Goal: Information Seeking & Learning: Learn about a topic

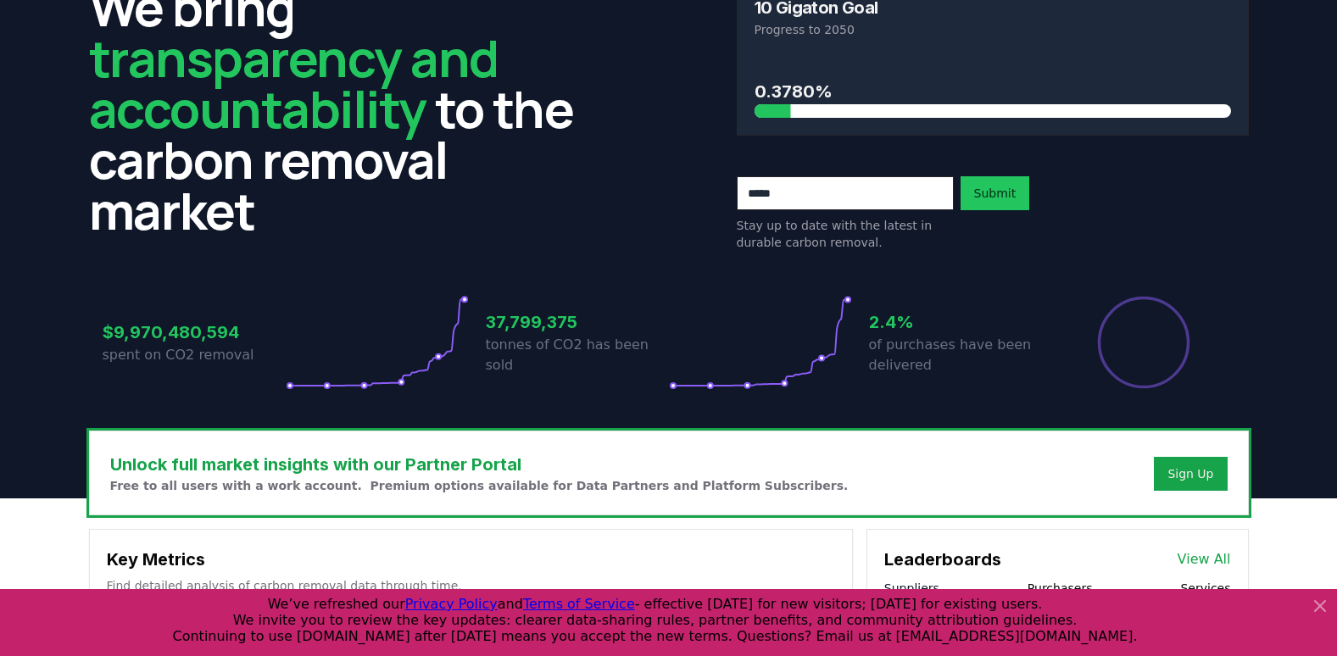
scroll to position [170, 0]
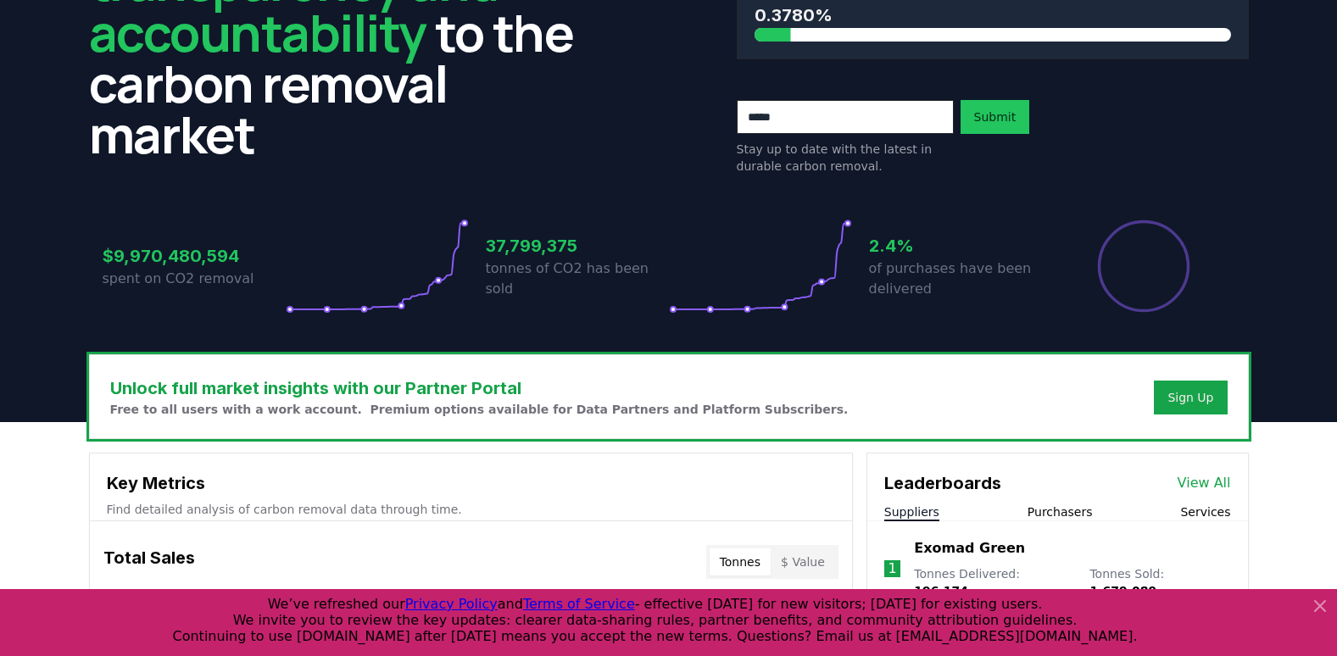
click at [1245, 249] on div "$9,970,480,594 spent on CO2 removal 37,799,375 tonnes of CO2 has been sold 2.4%…" at bounding box center [669, 256] width 1160 height 142
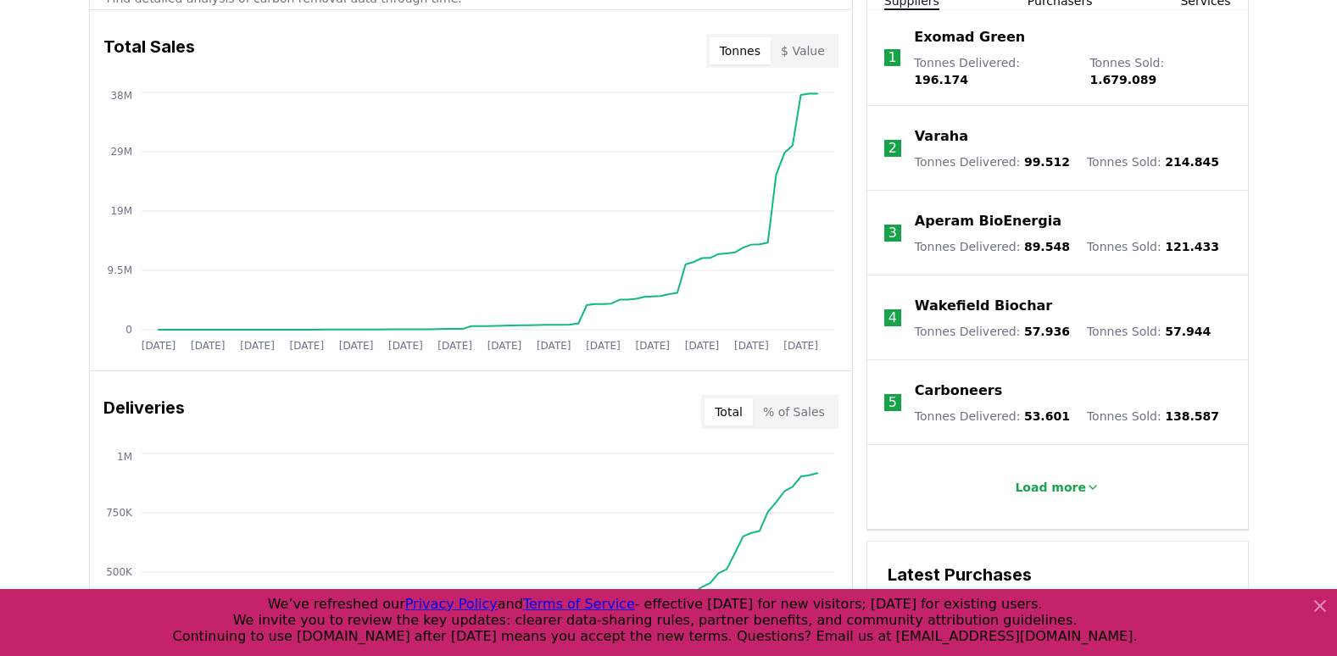
scroll to position [593, 0]
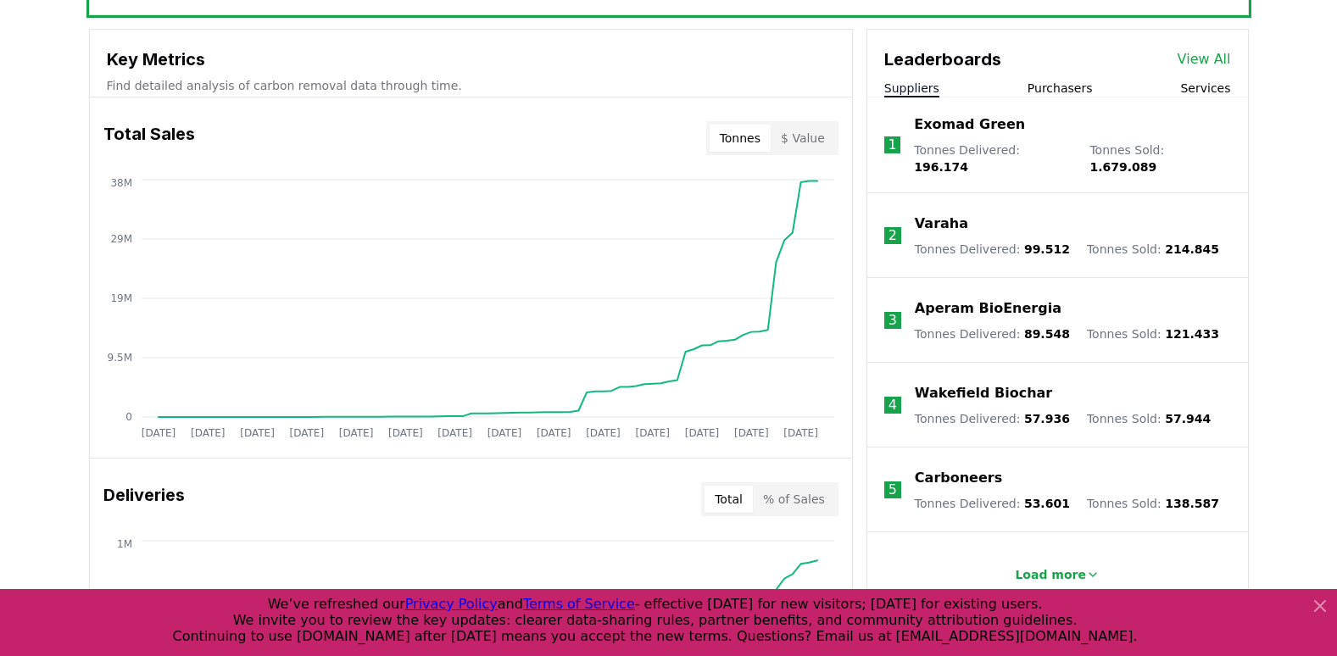
click at [804, 131] on button "$ Value" at bounding box center [803, 138] width 64 height 27
click at [754, 136] on button "Tonnes" at bounding box center [740, 138] width 61 height 27
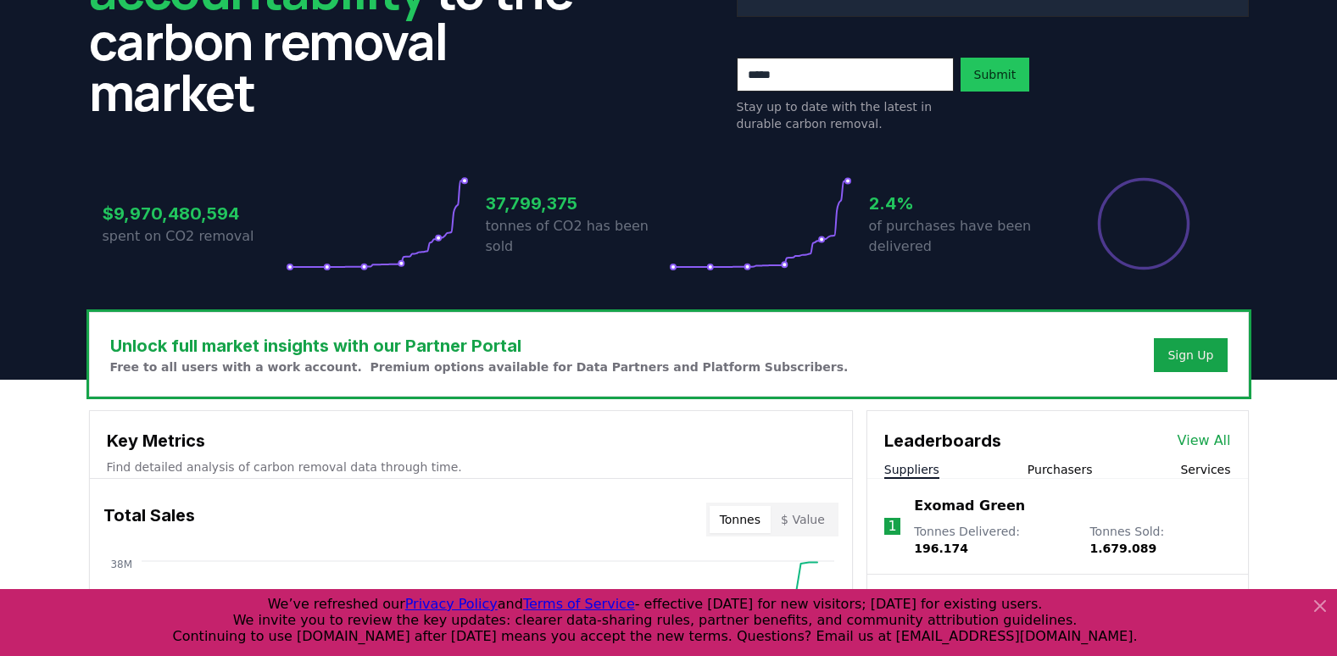
scroll to position [0, 0]
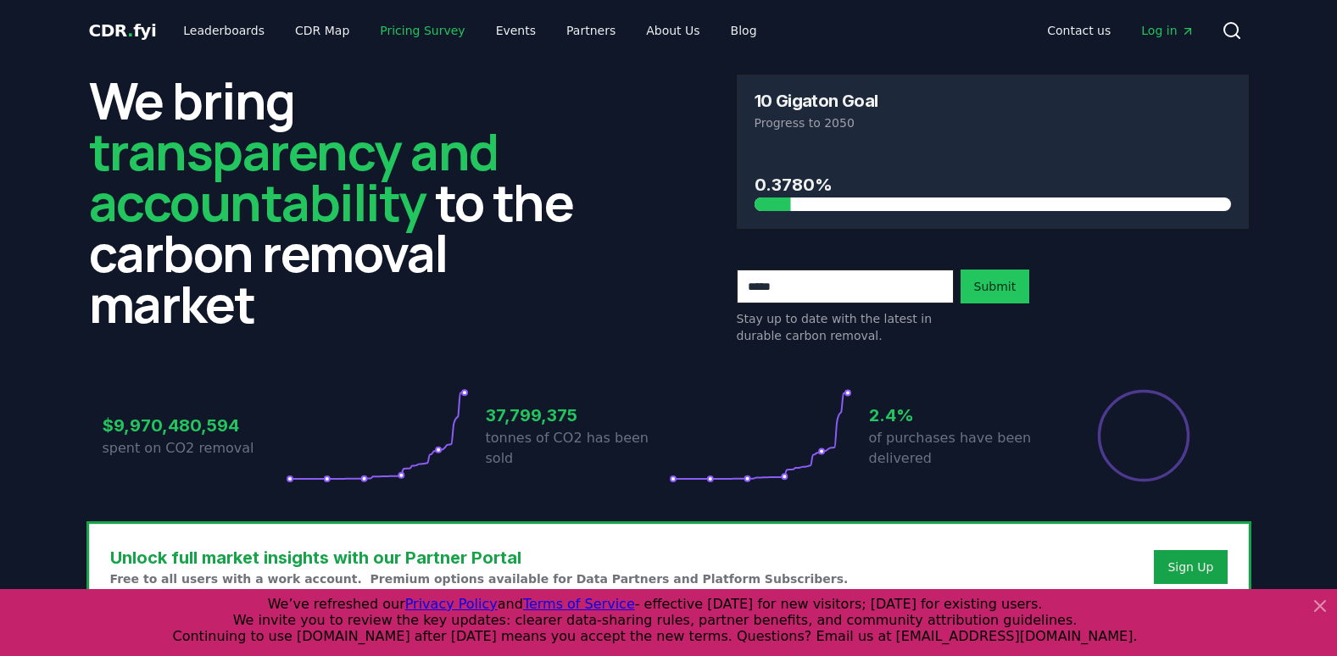
click at [393, 29] on link "Pricing Survey" at bounding box center [422, 30] width 112 height 31
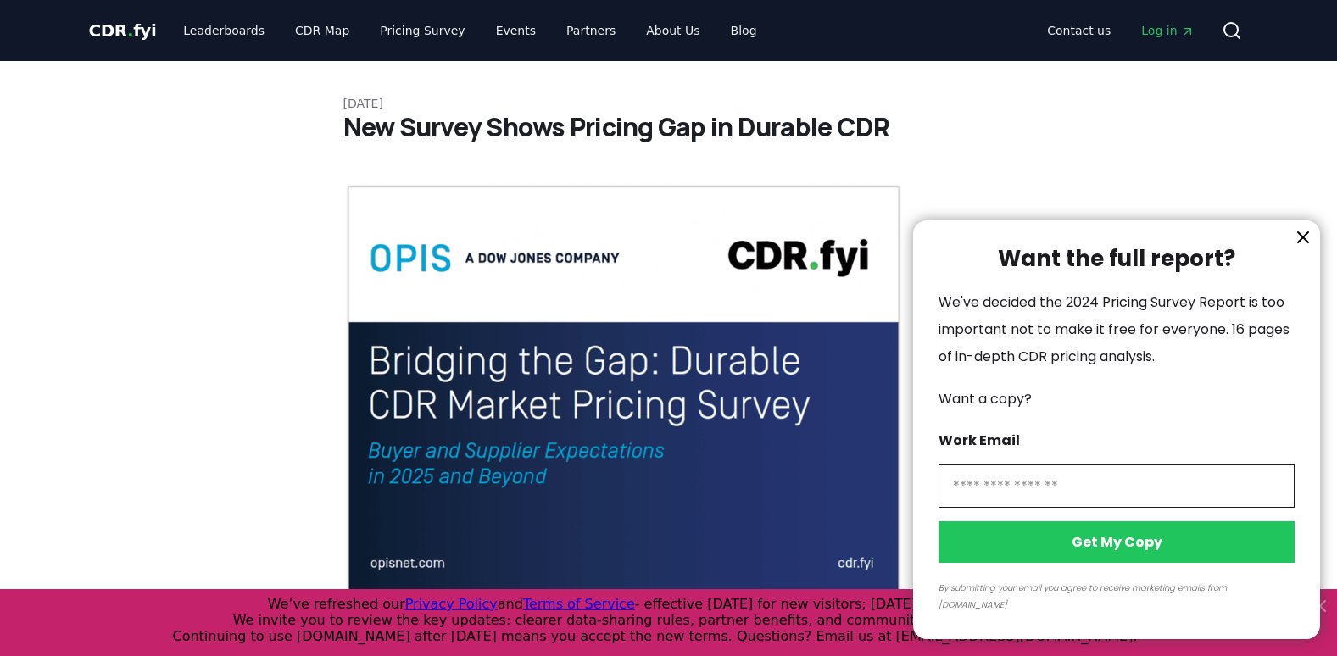
click at [302, 27] on div at bounding box center [668, 328] width 1337 height 656
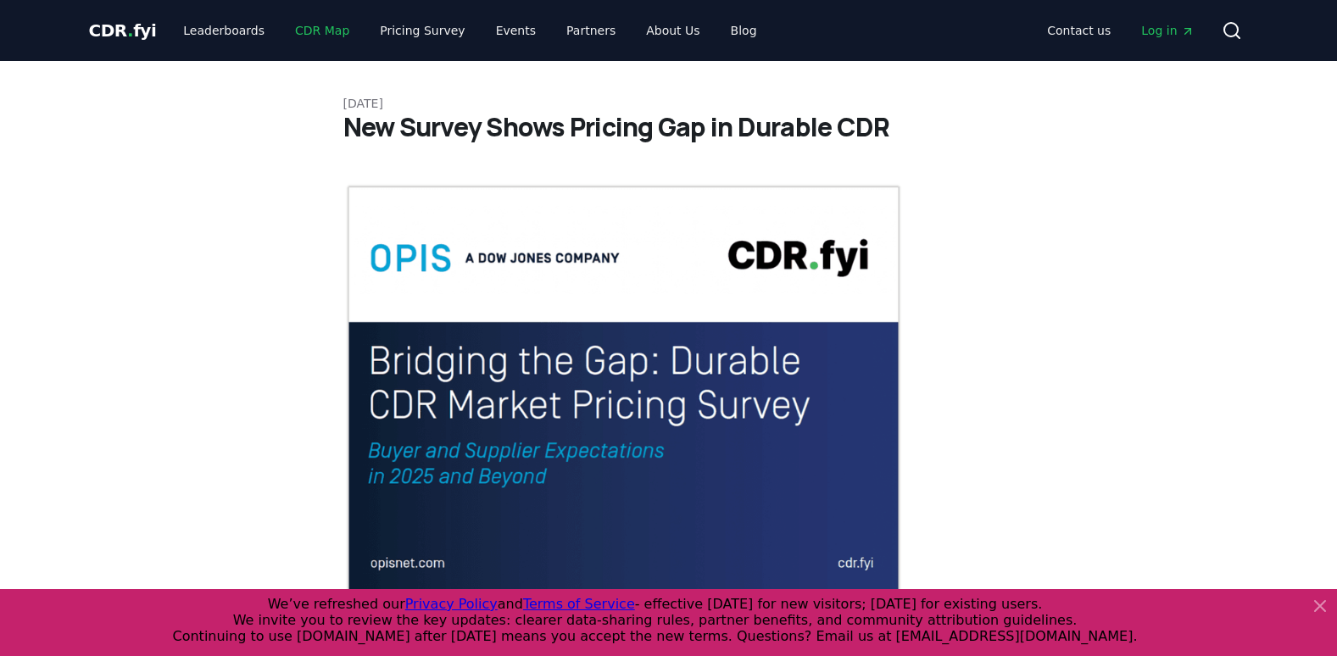
click at [309, 30] on link "CDR Map" at bounding box center [321, 30] width 81 height 31
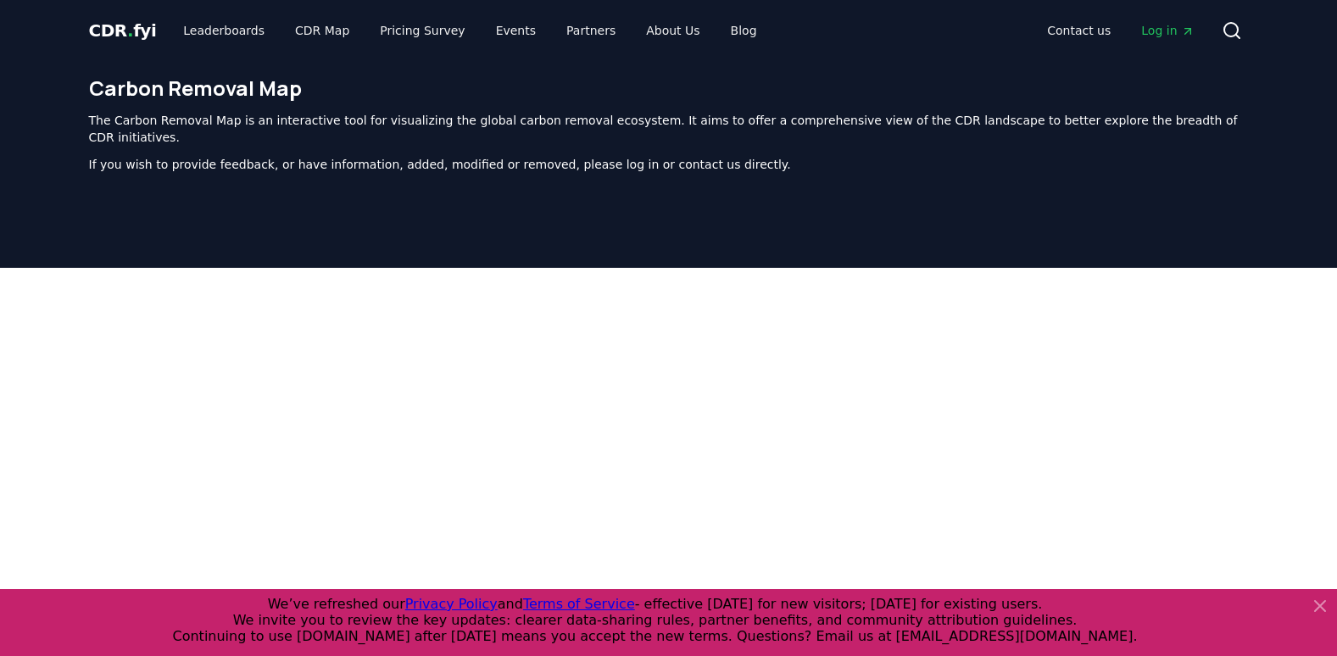
scroll to position [522, 0]
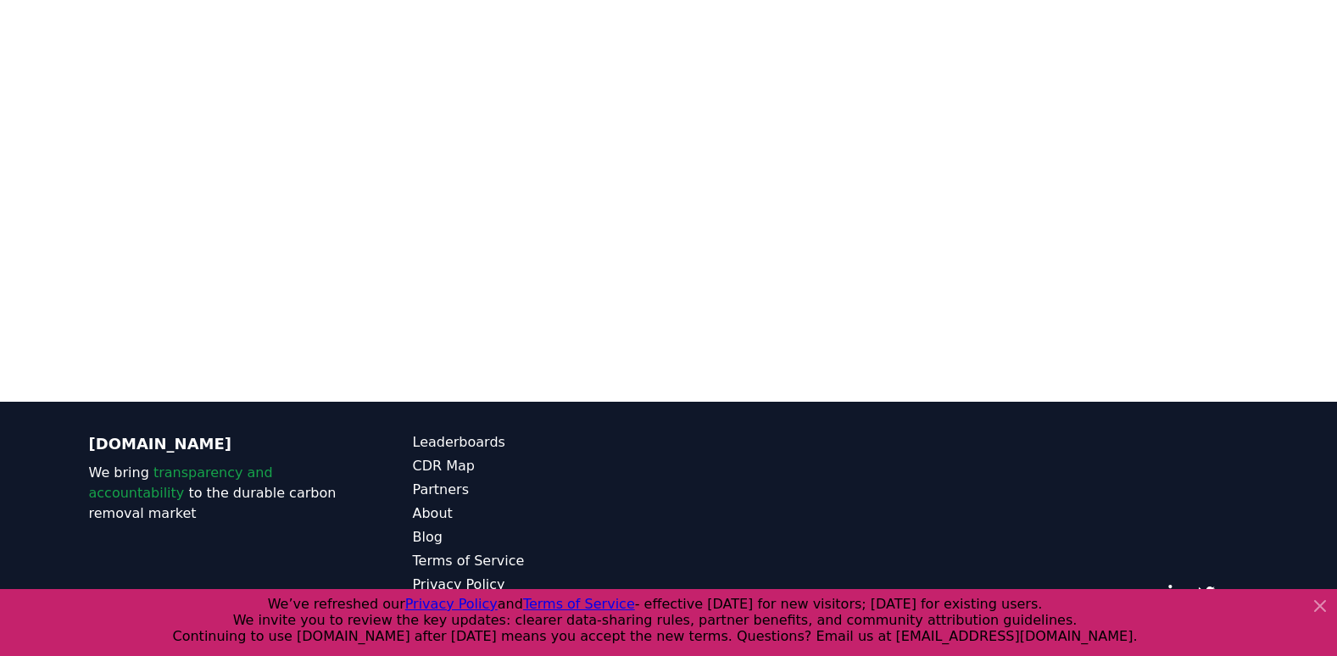
click at [1323, 605] on icon at bounding box center [1320, 606] width 20 height 20
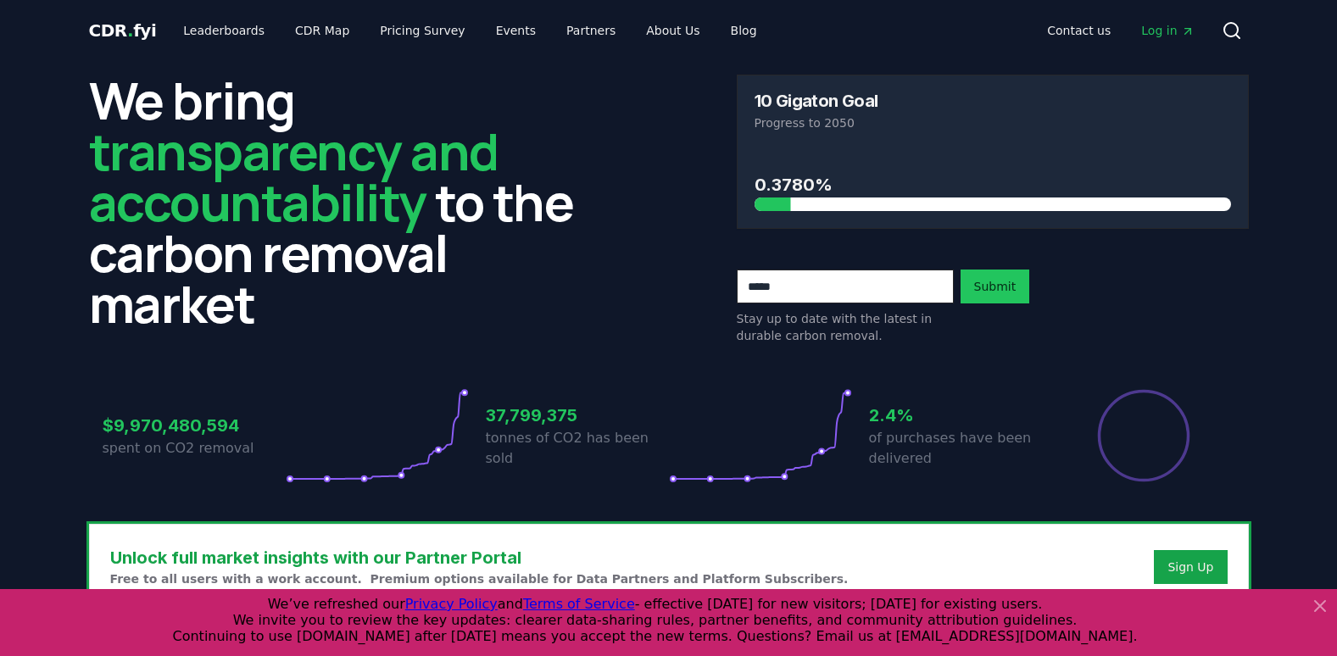
drag, startPoint x: 170, startPoint y: 438, endPoint x: 203, endPoint y: 438, distance: 33.1
click at [170, 438] on p "spent on CO2 removal" at bounding box center [194, 448] width 183 height 20
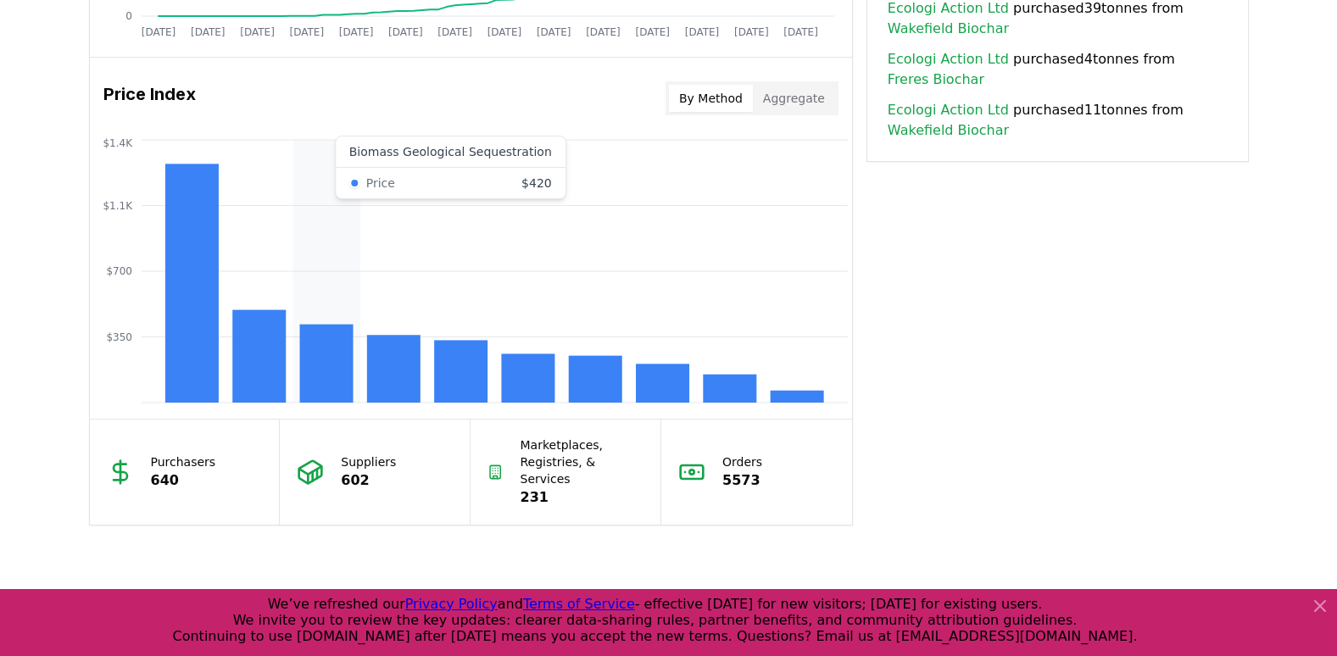
scroll to position [1356, 0]
click at [731, 471] on p "5573" at bounding box center [742, 480] width 40 height 20
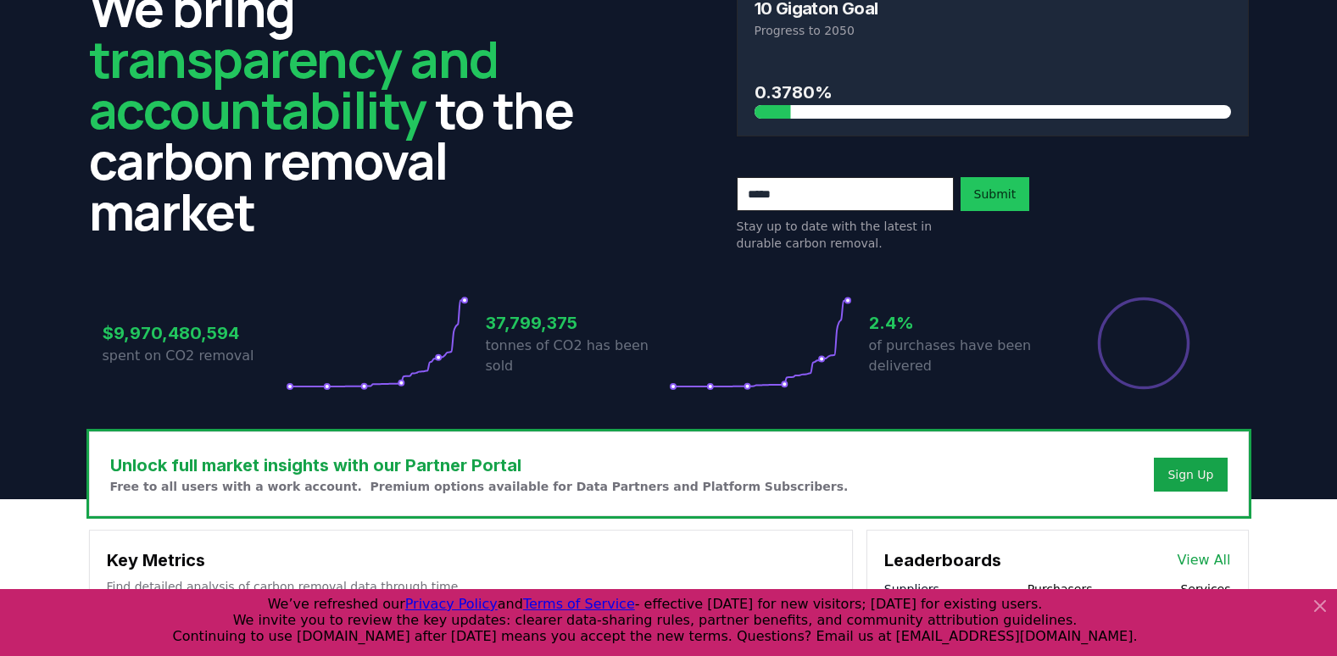
scroll to position [0, 0]
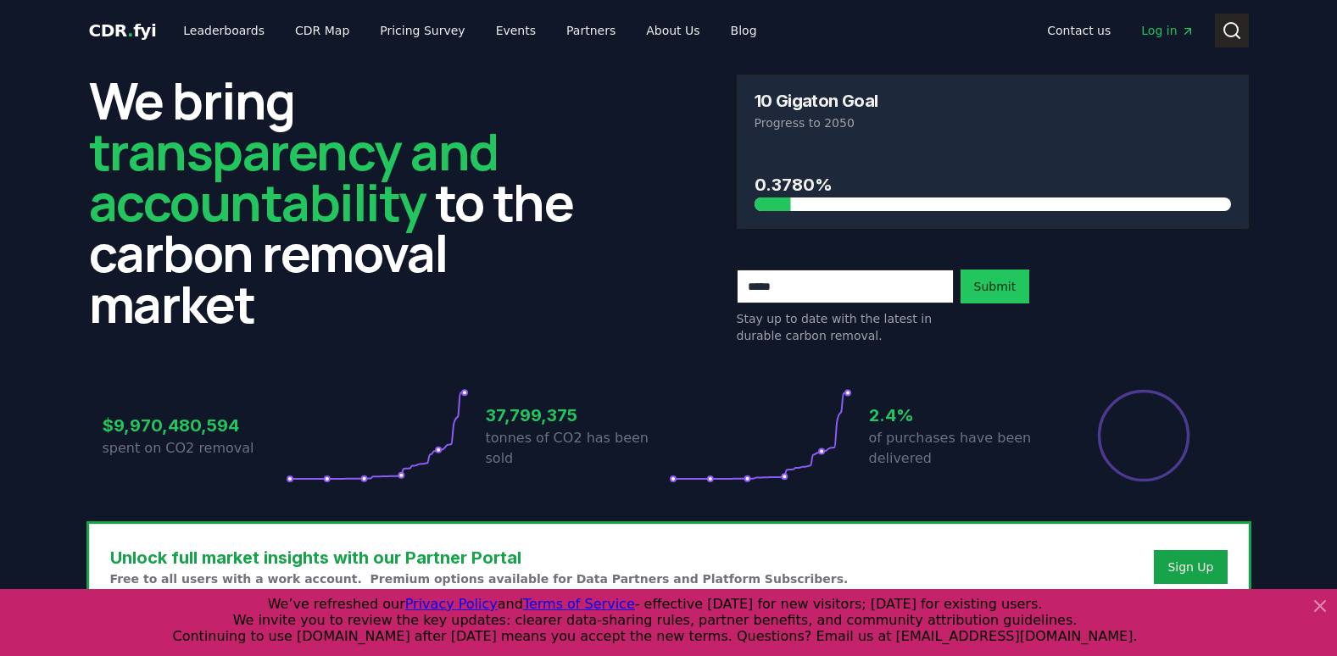
click at [1234, 26] on icon at bounding box center [1232, 30] width 20 height 20
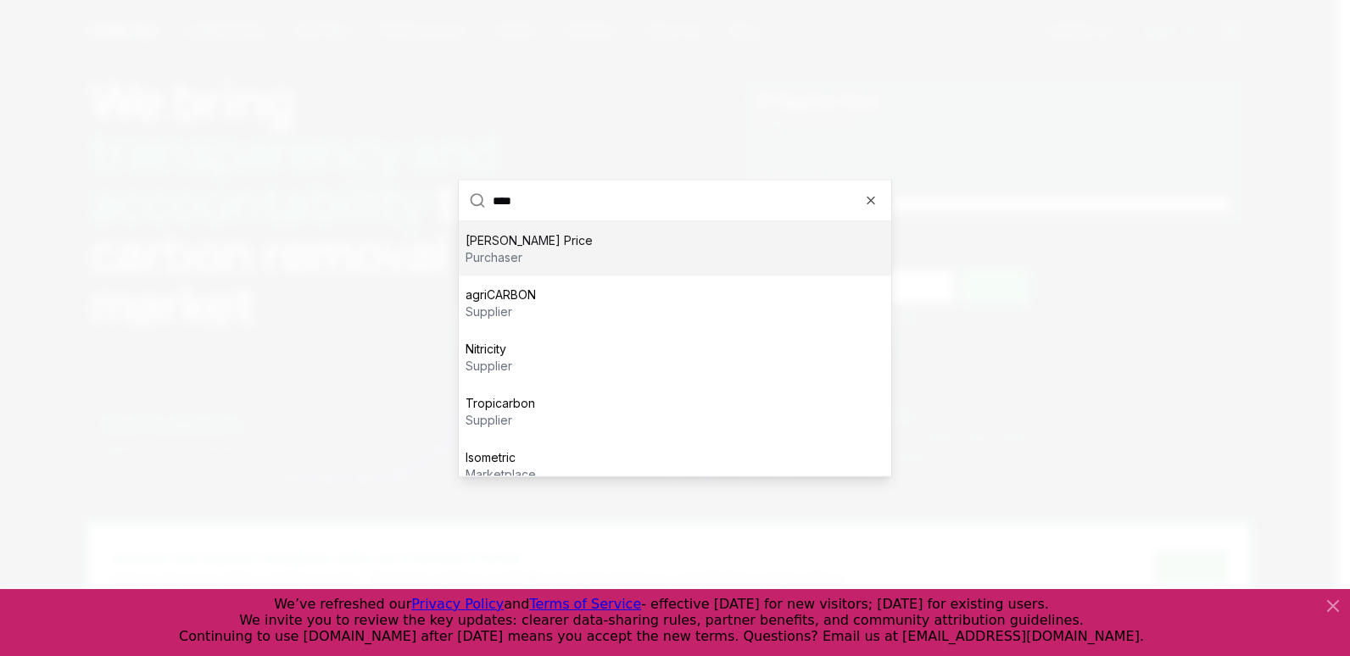
type input "*****"
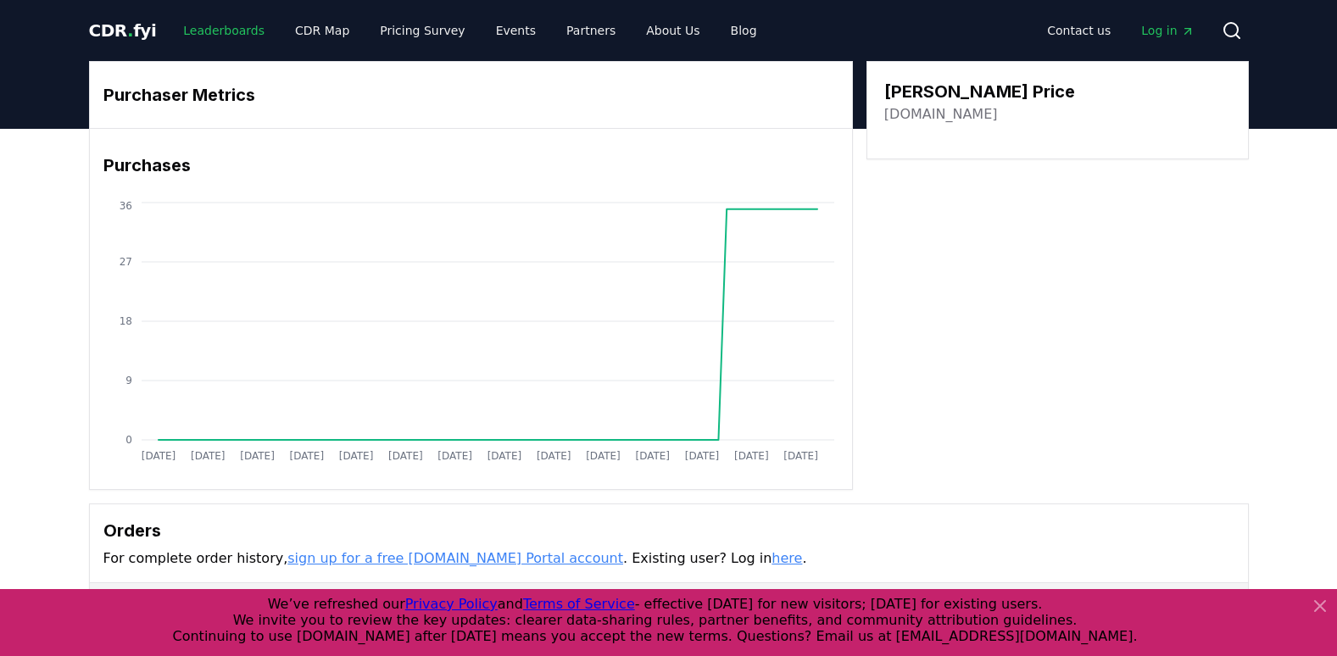
click at [216, 32] on link "Leaderboards" at bounding box center [224, 30] width 109 height 31
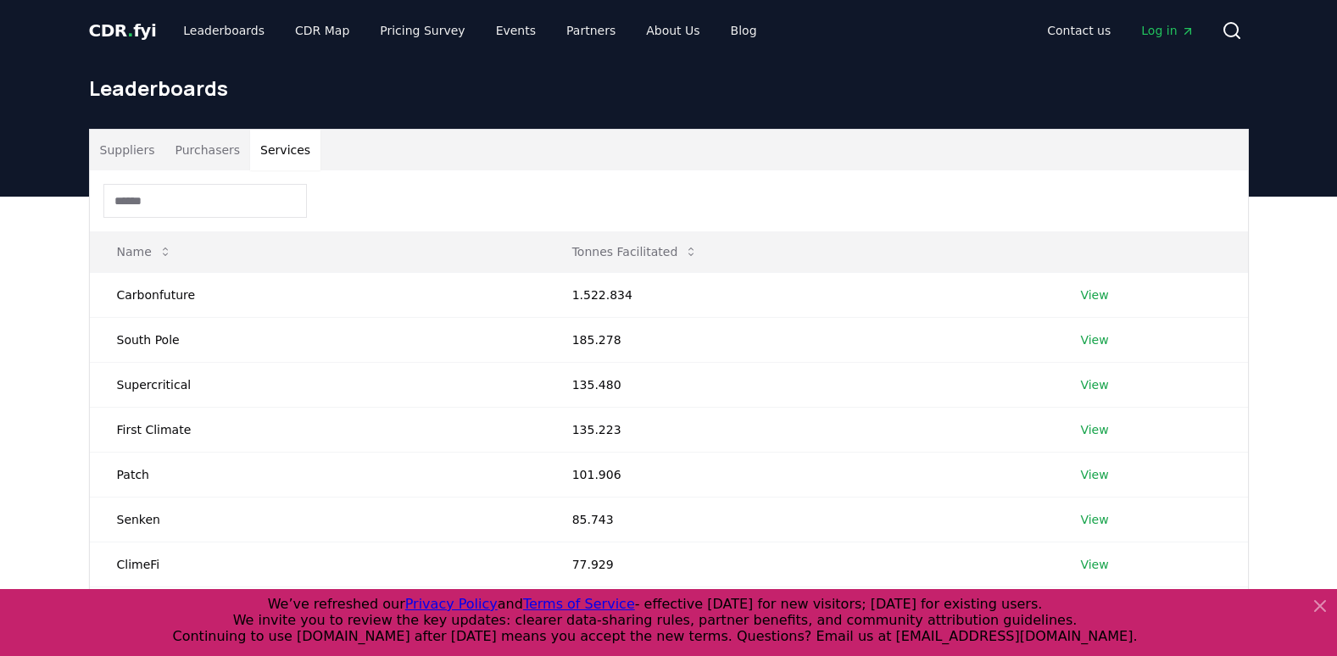
click at [250, 153] on button "Services" at bounding box center [285, 150] width 70 height 41
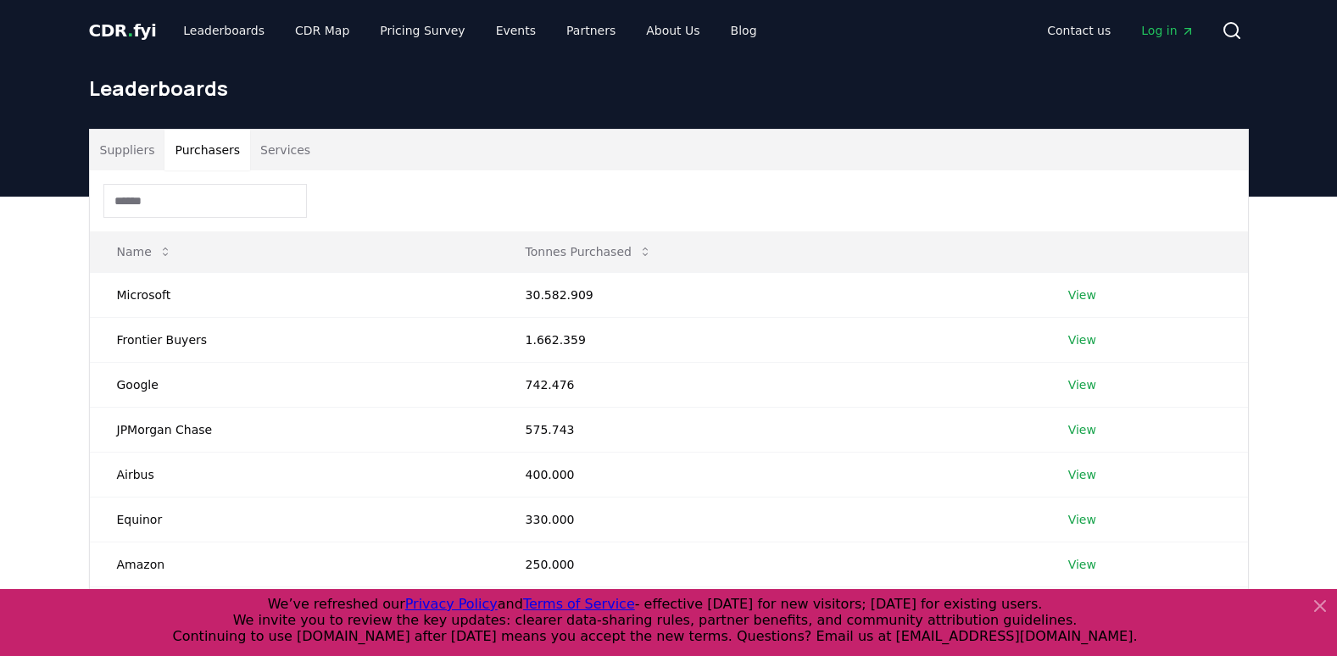
click at [206, 152] on button "Purchasers" at bounding box center [207, 150] width 86 height 41
click at [204, 29] on link "Leaderboards" at bounding box center [224, 30] width 109 height 31
click at [282, 27] on link "CDR Map" at bounding box center [321, 30] width 81 height 31
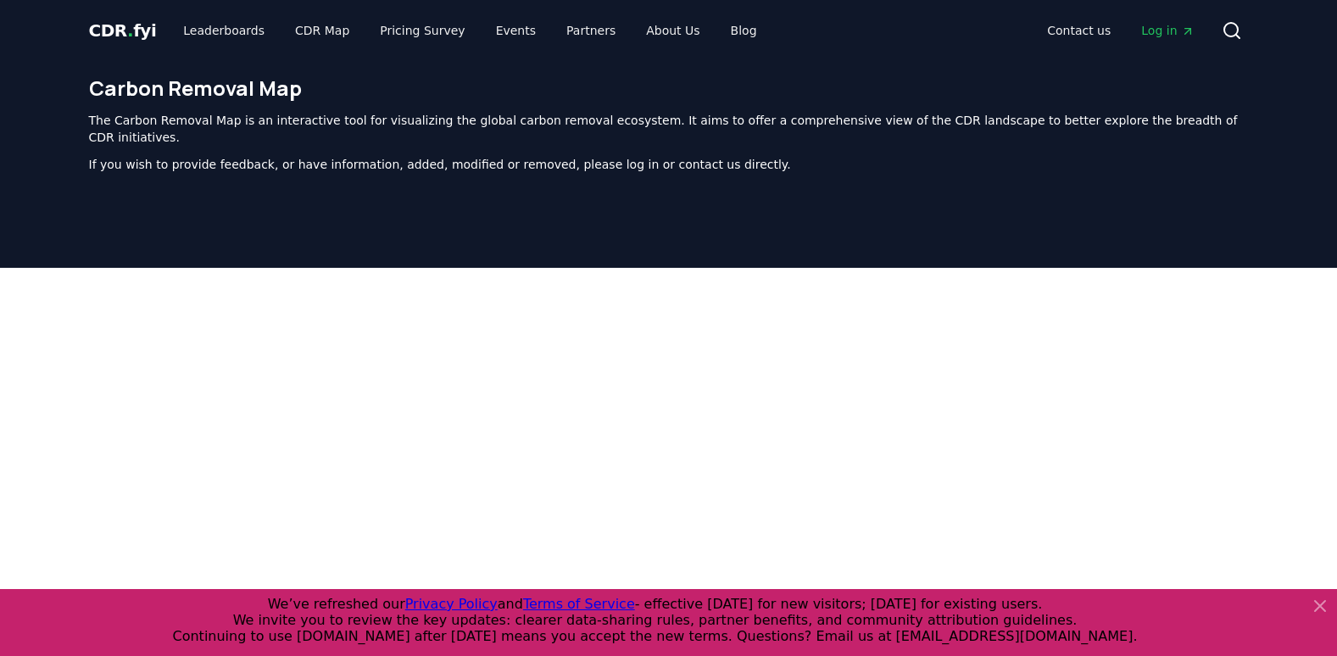
click at [1161, 29] on span "Log in" at bounding box center [1167, 30] width 53 height 17
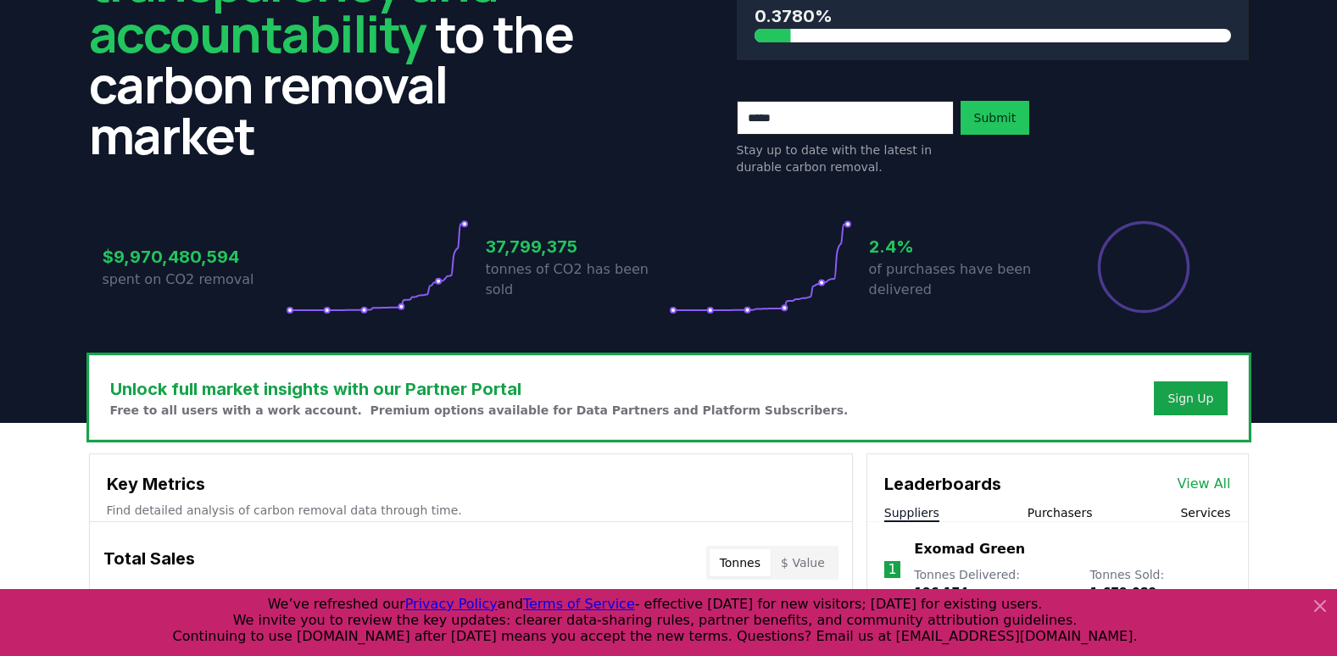
scroll to position [170, 0]
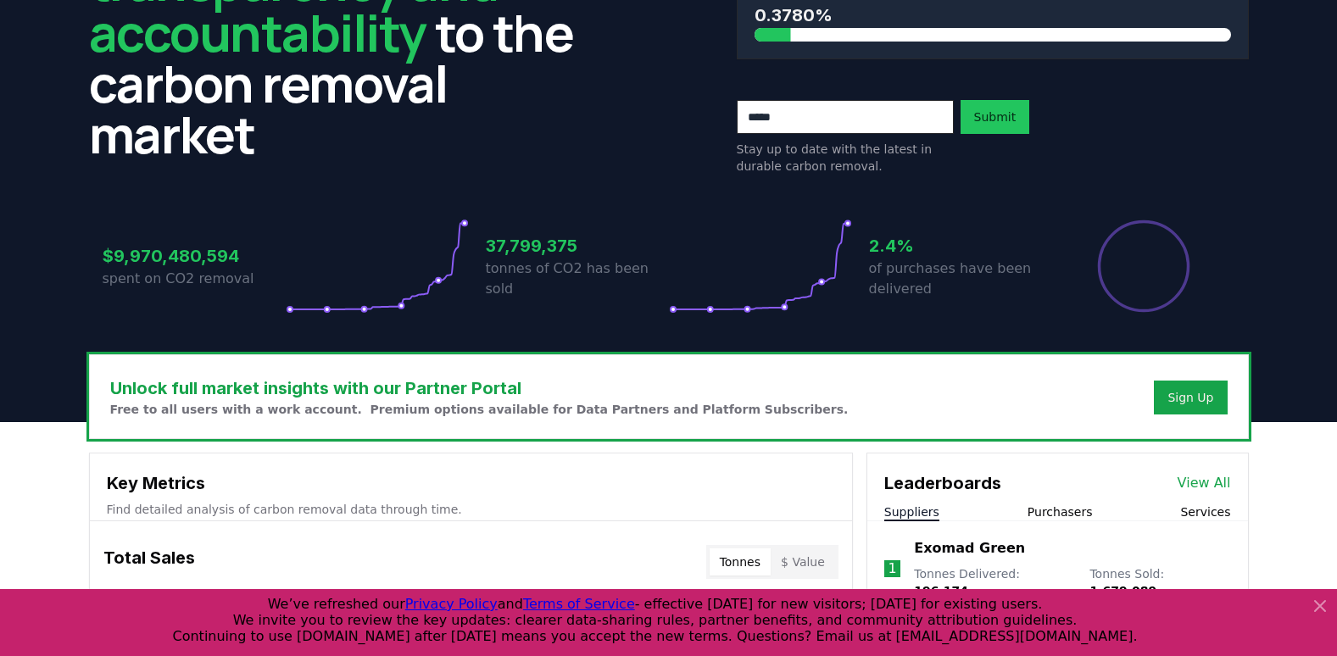
click at [479, 254] on div "$9,970,480,594 spent on CO2 removal 37,799,375 tonnes of CO2 has been sold 2.4%…" at bounding box center [669, 266] width 1133 height 95
click at [510, 253] on h3 "37,799,375" at bounding box center [577, 245] width 183 height 25
click at [614, 259] on h3 "37,799,375" at bounding box center [577, 245] width 183 height 25
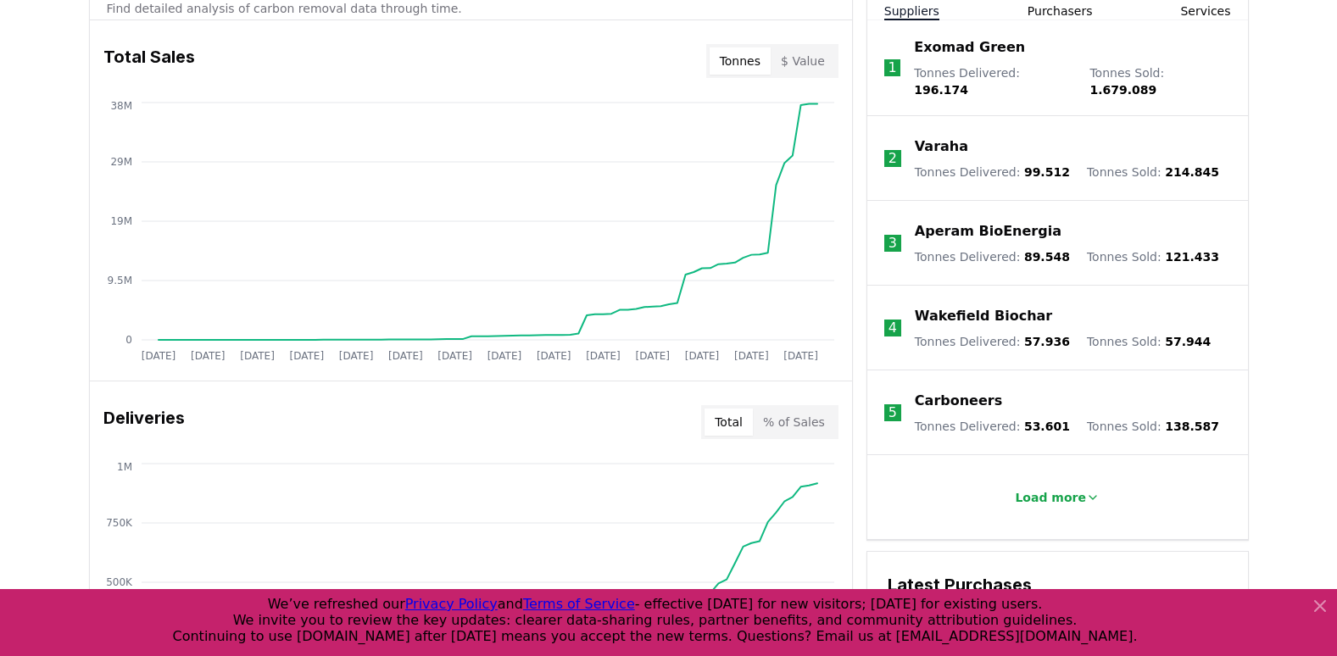
scroll to position [763, 0]
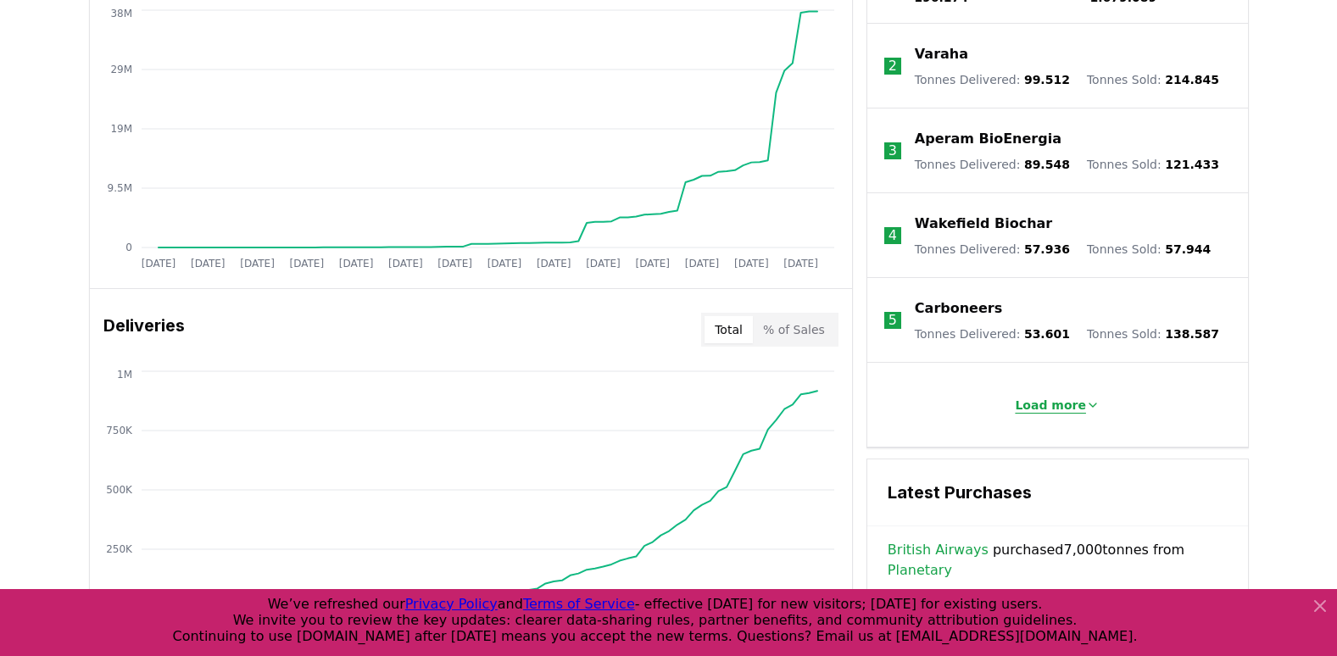
click at [1077, 397] on p "Load more" at bounding box center [1050, 405] width 71 height 17
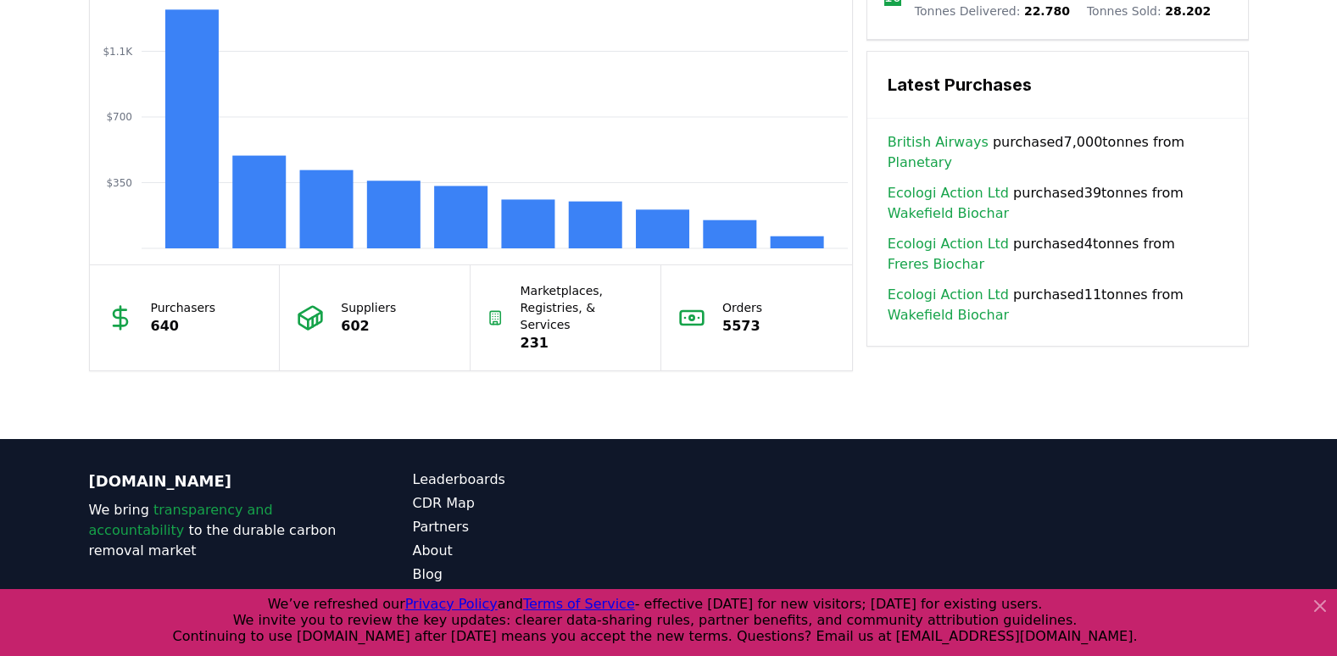
scroll to position [1526, 0]
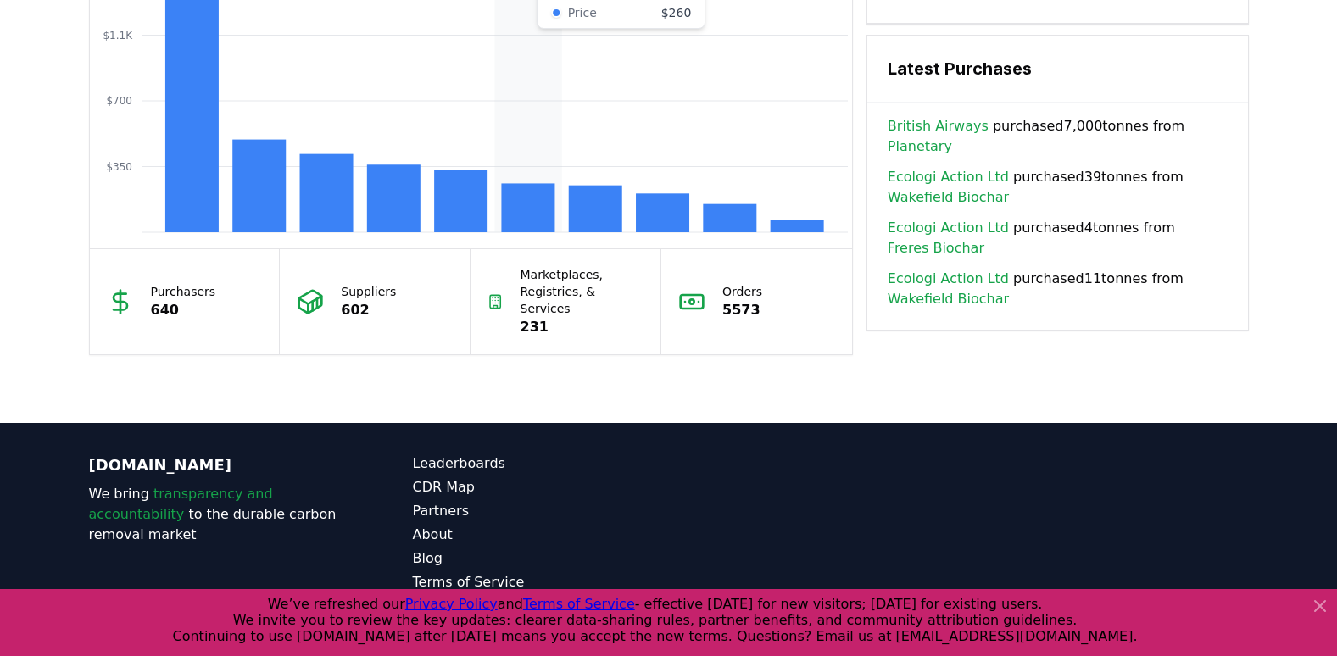
click at [539, 218] on rect at bounding box center [527, 207] width 53 height 49
click at [597, 207] on rect at bounding box center [594, 209] width 53 height 47
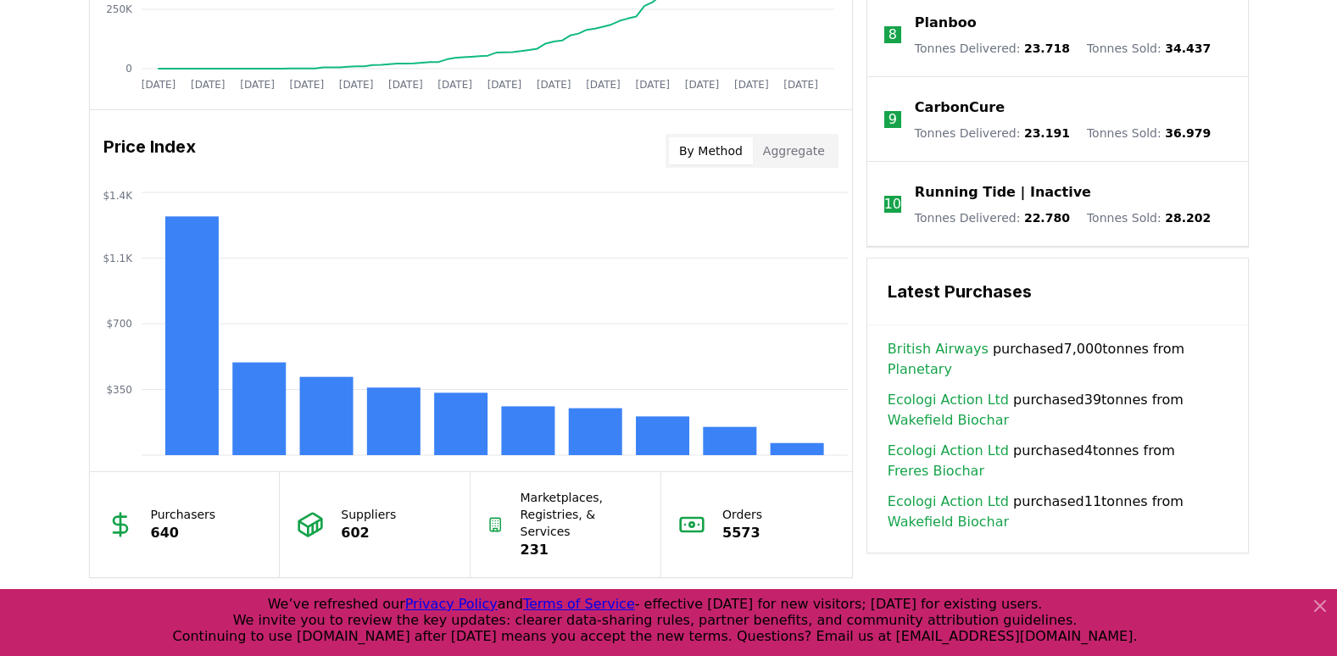
scroll to position [1272, 0]
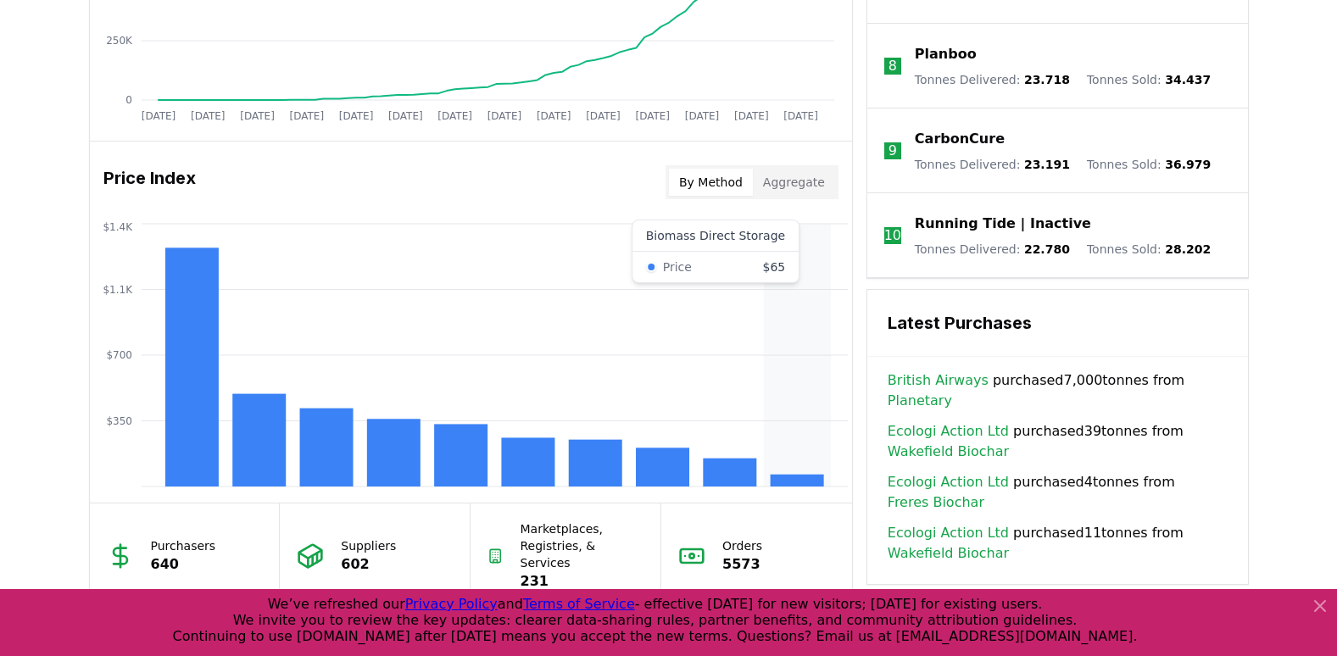
drag, startPoint x: 388, startPoint y: 472, endPoint x: 836, endPoint y: 382, distance: 456.6
click at [836, 382] on icon "$350 $700 $1.1K $1.4K" at bounding box center [471, 355] width 762 height 271
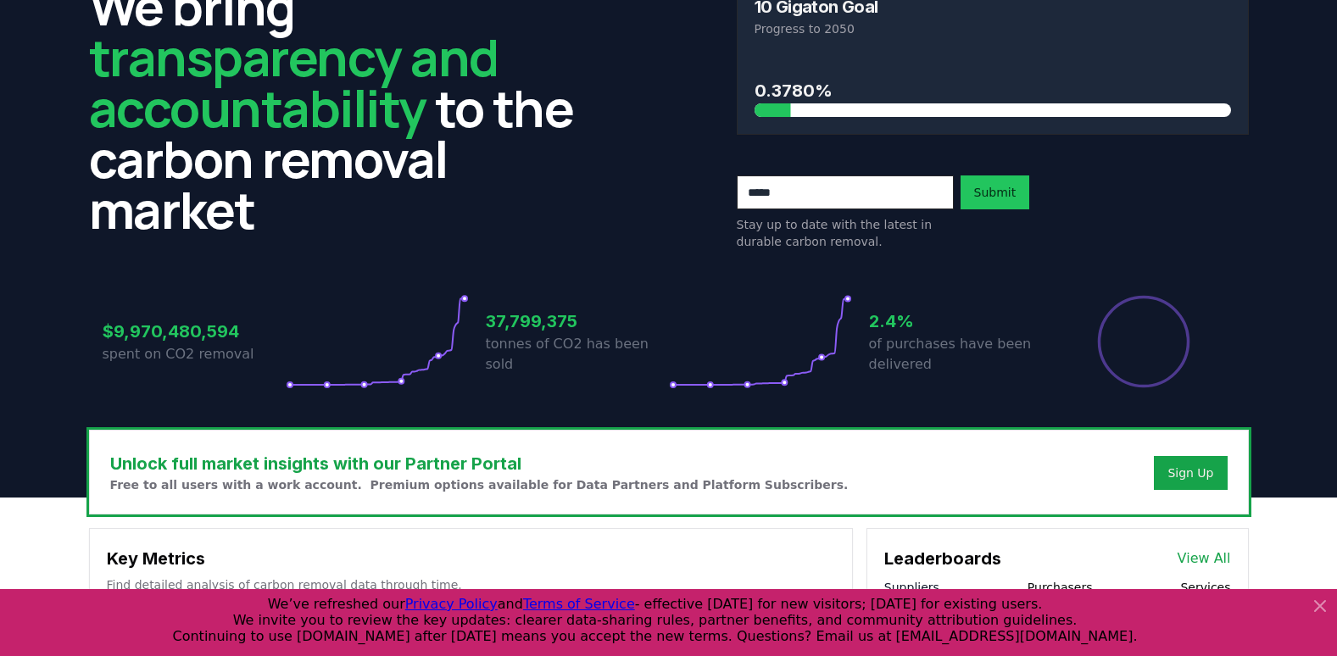
scroll to position [0, 0]
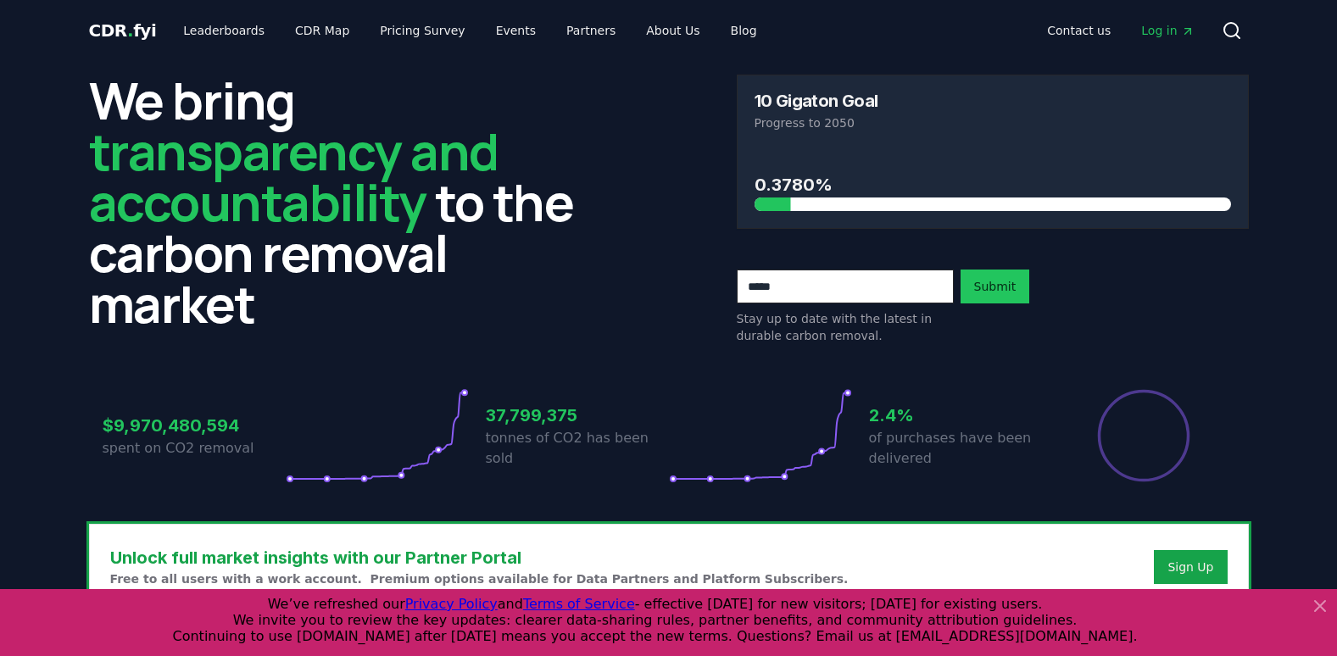
click at [1161, 26] on span "Log in" at bounding box center [1167, 30] width 53 height 17
